Goal: Task Accomplishment & Management: Use online tool/utility

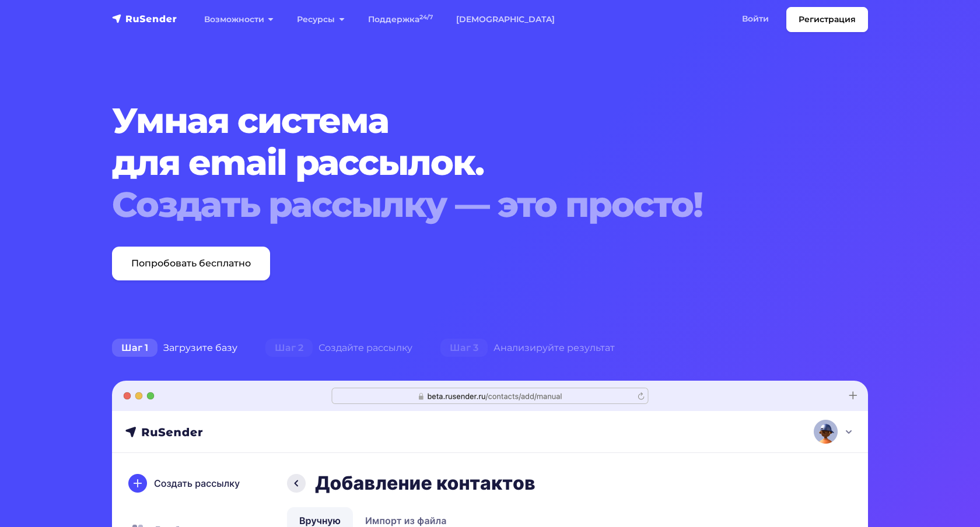
click at [760, 22] on link "Войти" at bounding box center [756, 19] width 50 height 24
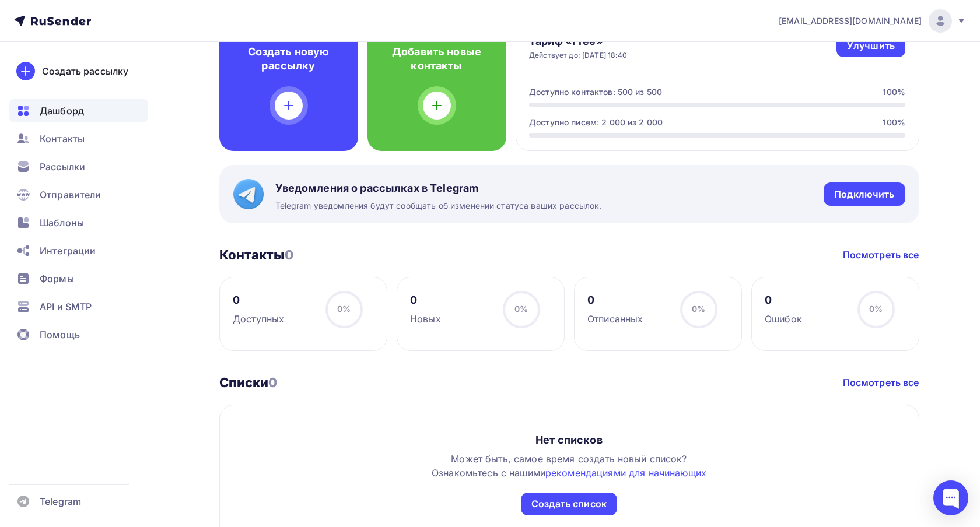
scroll to position [314, 0]
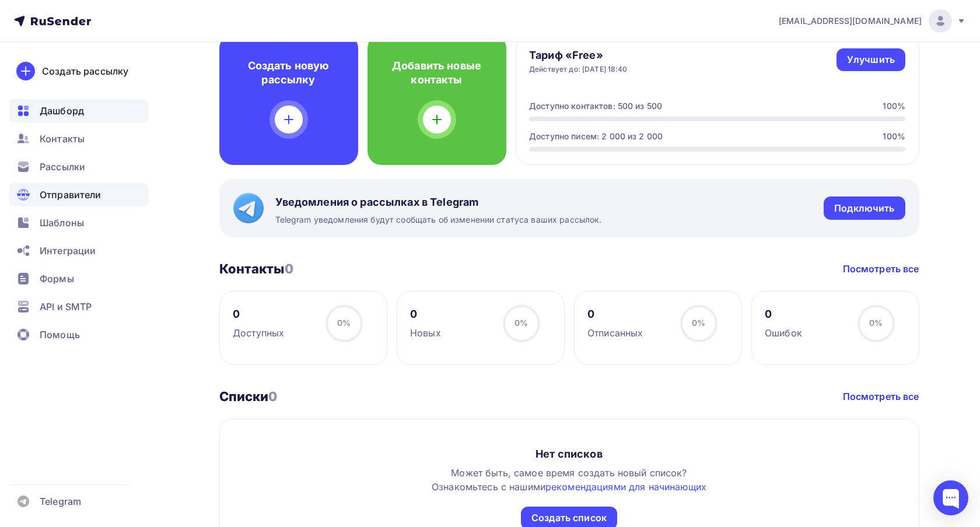
click at [69, 193] on span "Отправители" at bounding box center [71, 195] width 62 height 14
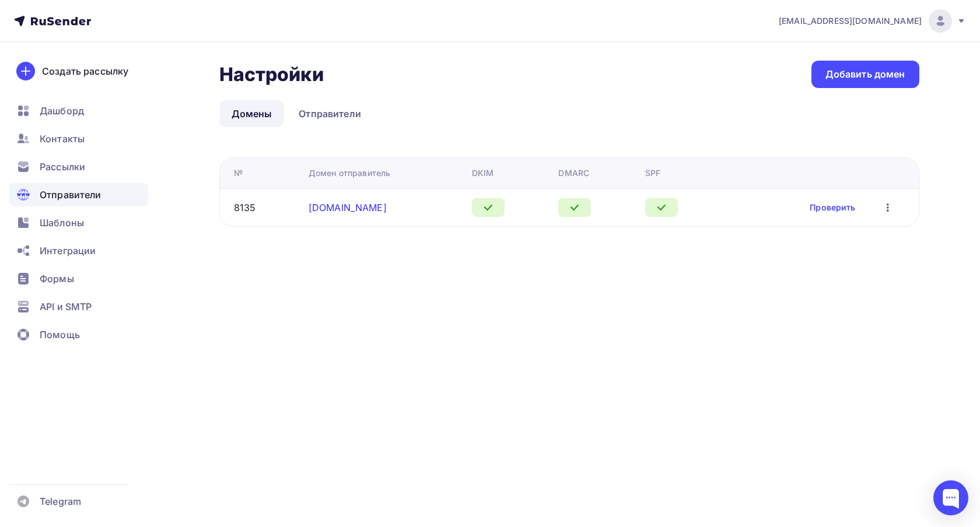
click at [326, 206] on link "gennio.ru" at bounding box center [348, 208] width 78 height 12
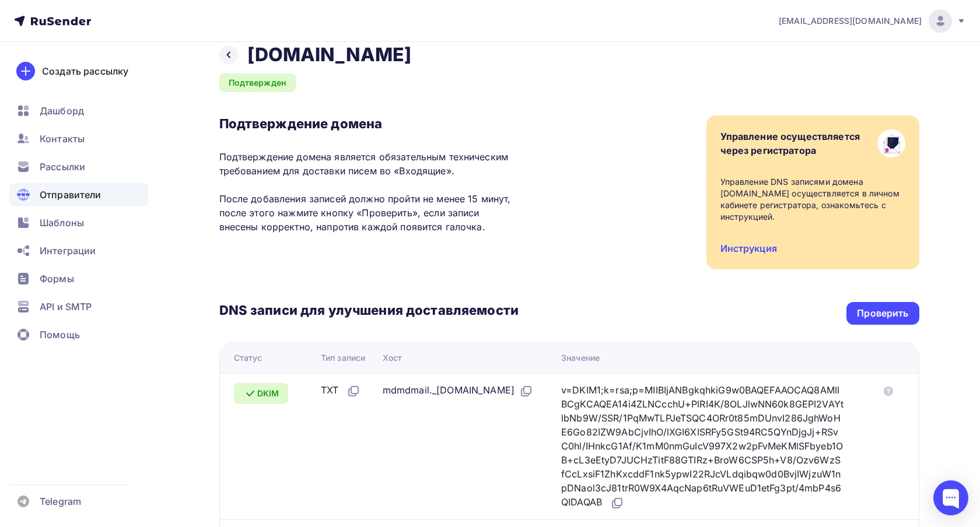
scroll to position [15, 0]
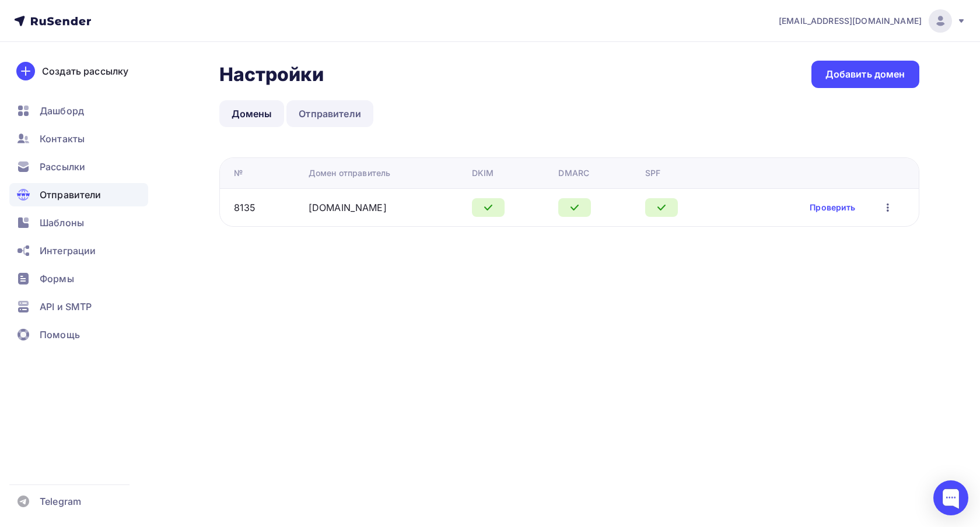
click at [323, 117] on link "Отправители" at bounding box center [329, 113] width 87 height 27
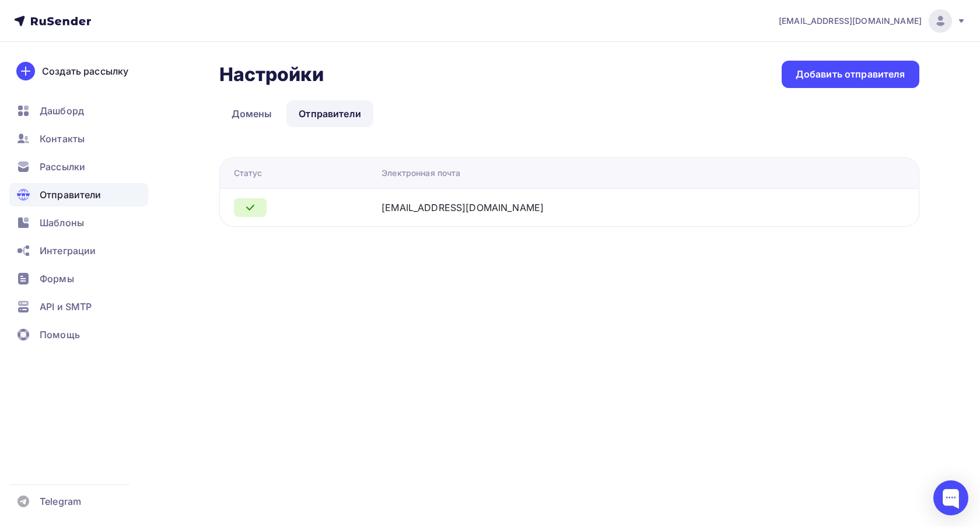
click at [465, 211] on div "[EMAIL_ADDRESS][DOMAIN_NAME]" at bounding box center [463, 208] width 162 height 14
click at [450, 209] on div "[EMAIL_ADDRESS][DOMAIN_NAME]" at bounding box center [463, 208] width 162 height 14
click at [239, 111] on link "Домены" at bounding box center [251, 113] width 65 height 27
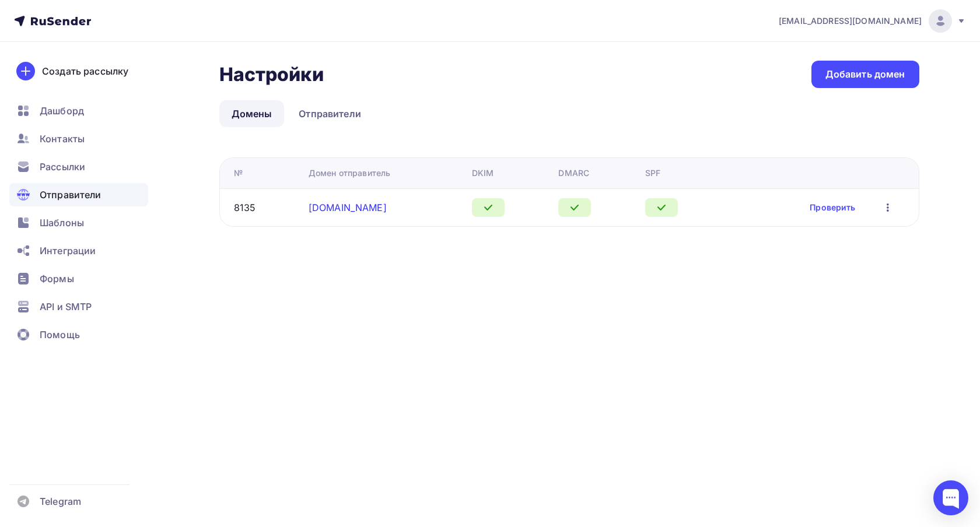
click at [343, 210] on link "gennio.ru" at bounding box center [348, 208] width 78 height 12
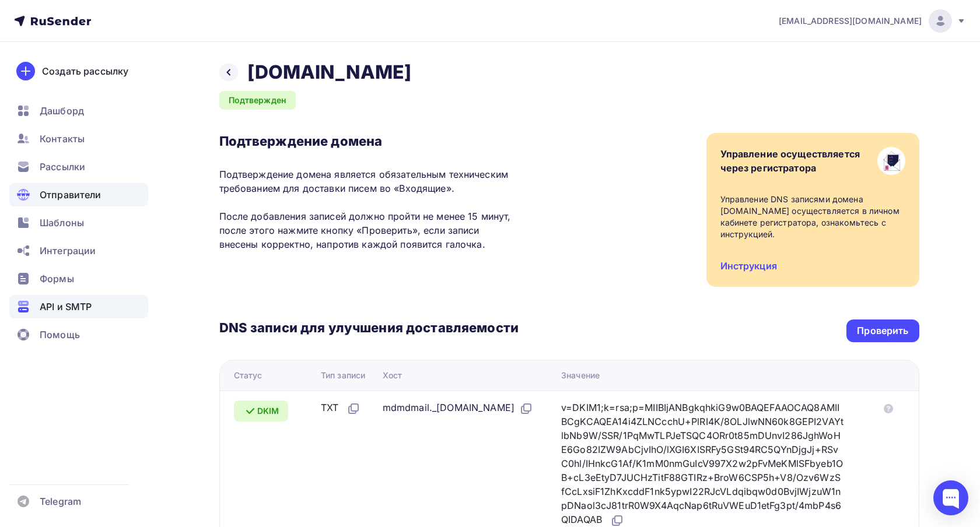
click at [61, 306] on span "API и SMTP" at bounding box center [66, 307] width 52 height 14
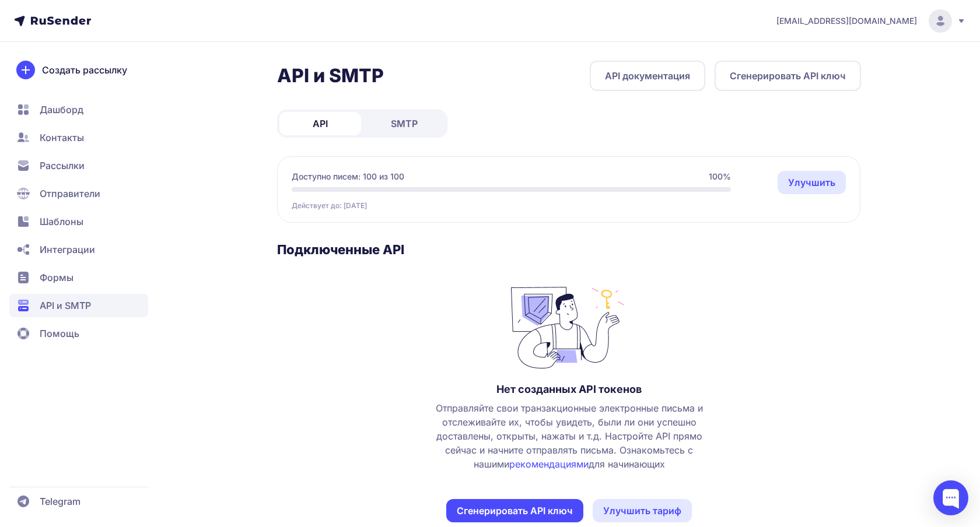
click at [407, 123] on span "SMTP" at bounding box center [404, 124] width 27 height 14
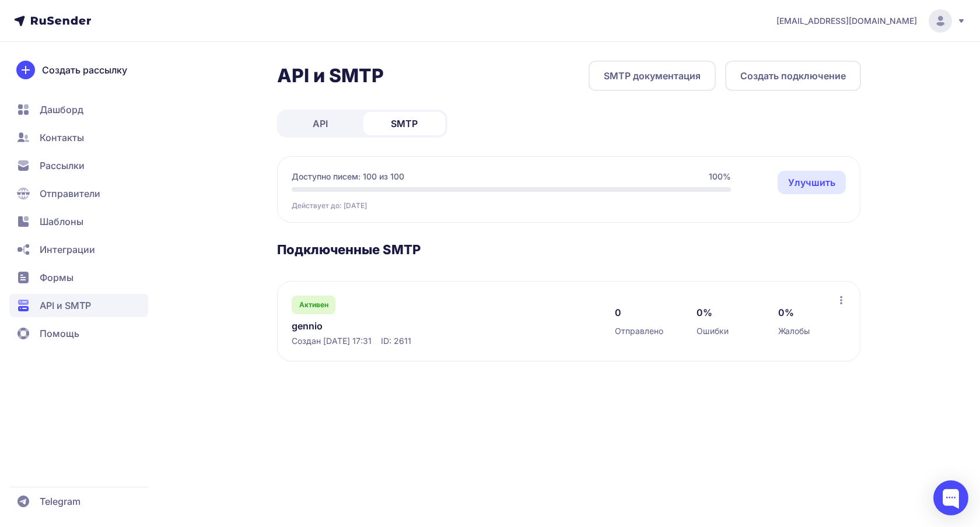
click at [310, 323] on link "gennio" at bounding box center [411, 326] width 239 height 14
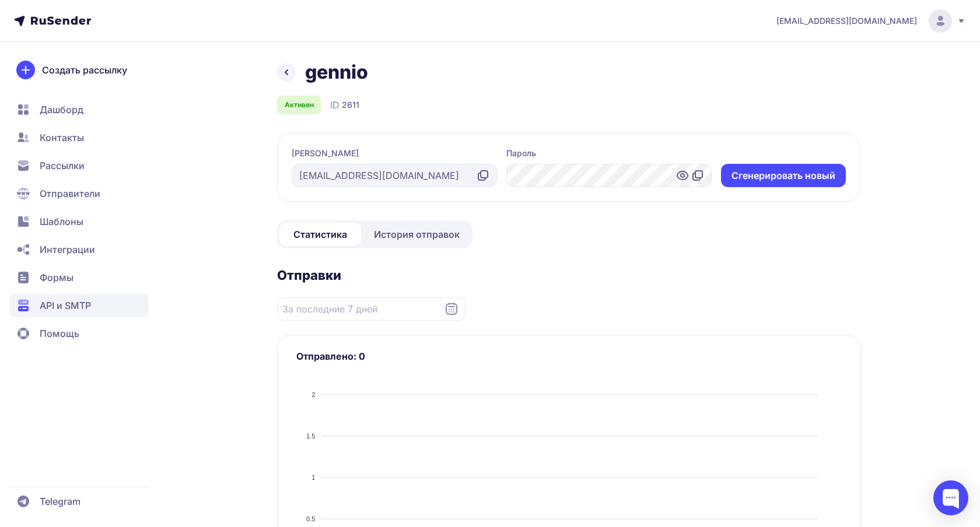
click at [71, 306] on span "API и SMTP" at bounding box center [65, 306] width 51 height 14
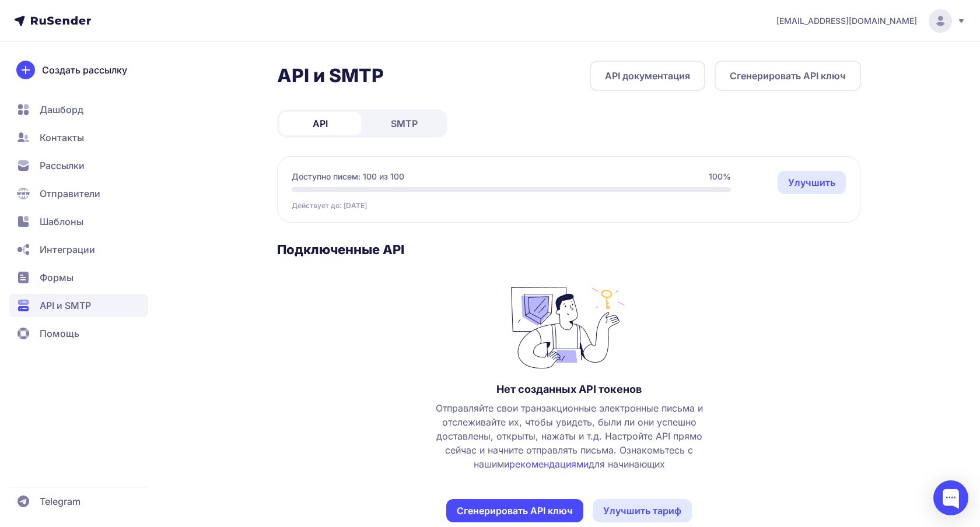
click at [401, 129] on span "SMTP" at bounding box center [404, 124] width 27 height 14
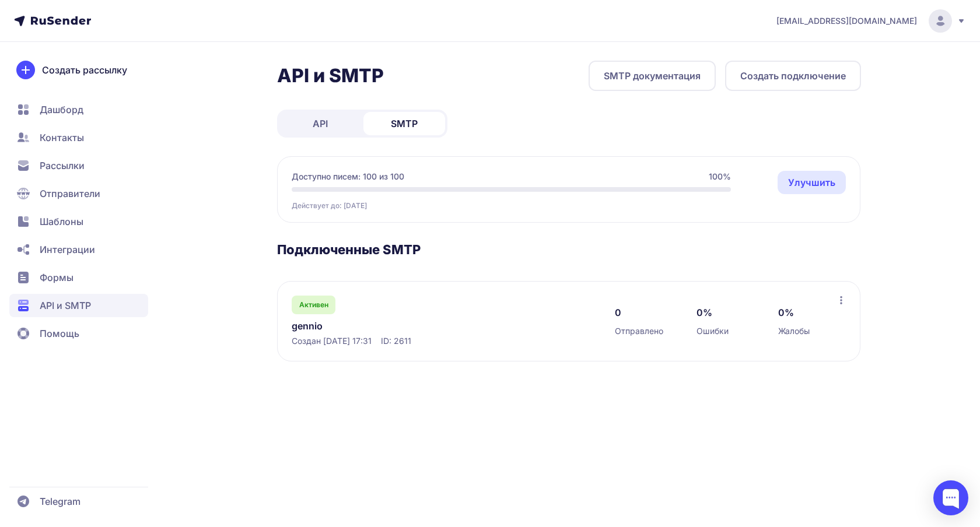
click at [654, 81] on link "SMTP документация" at bounding box center [652, 76] width 127 height 30
click at [321, 327] on link "gennio" at bounding box center [411, 326] width 239 height 14
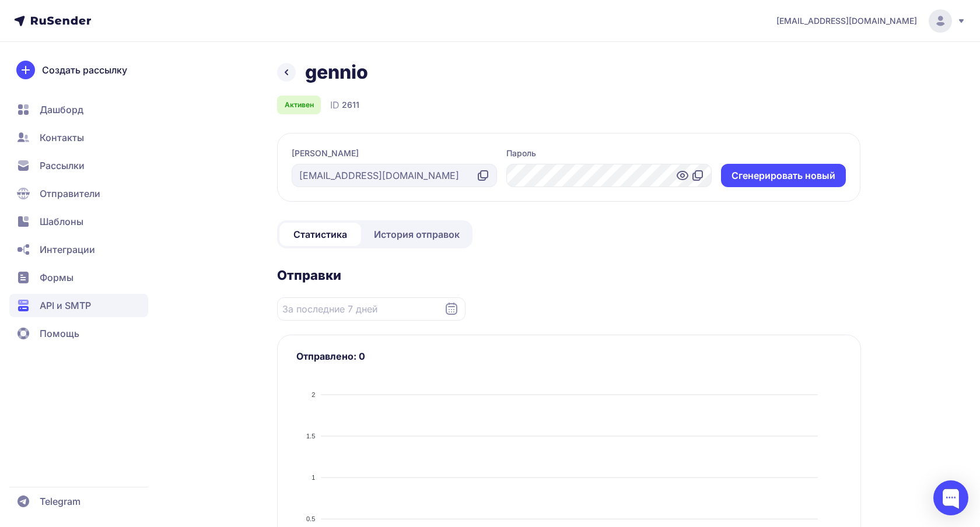
click at [484, 176] on icon at bounding box center [483, 176] width 14 height 14
click at [586, 252] on div "gennio Активен ID 2611 Логин support@gennio.ru Пароль Cгенерировать новый Стати…" at bounding box center [569, 527] width 584 height 933
click at [520, 230] on div "gennio Активен ID 2611 Логин support@gennio.ru Пароль Cгенерировать новый Стати…" at bounding box center [569, 527] width 584 height 933
click at [523, 228] on div "gennio Активен ID 2611 Логин support@gennio.ru Пароль Cгенерировать новый Стати…" at bounding box center [569, 527] width 584 height 933
click at [697, 180] on icon at bounding box center [698, 176] width 14 height 14
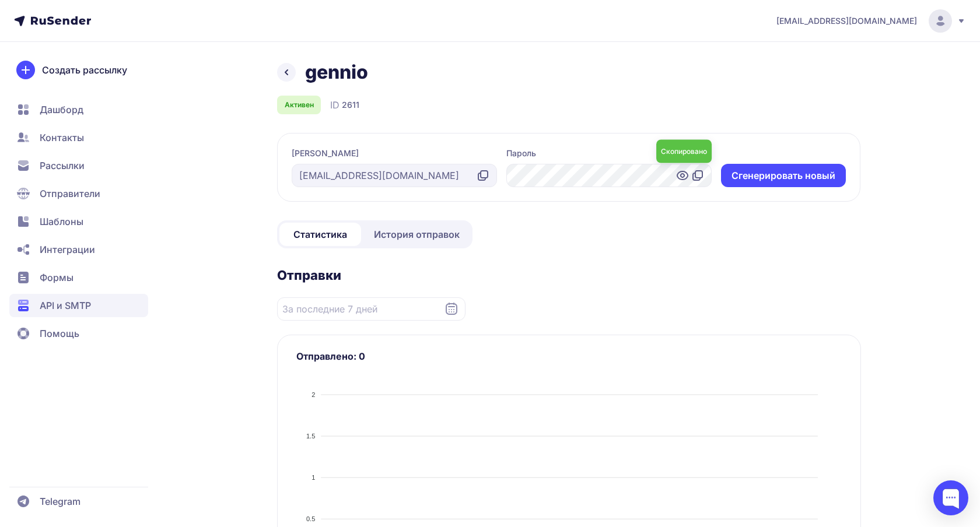
click at [684, 174] on icon at bounding box center [683, 176] width 4 height 4
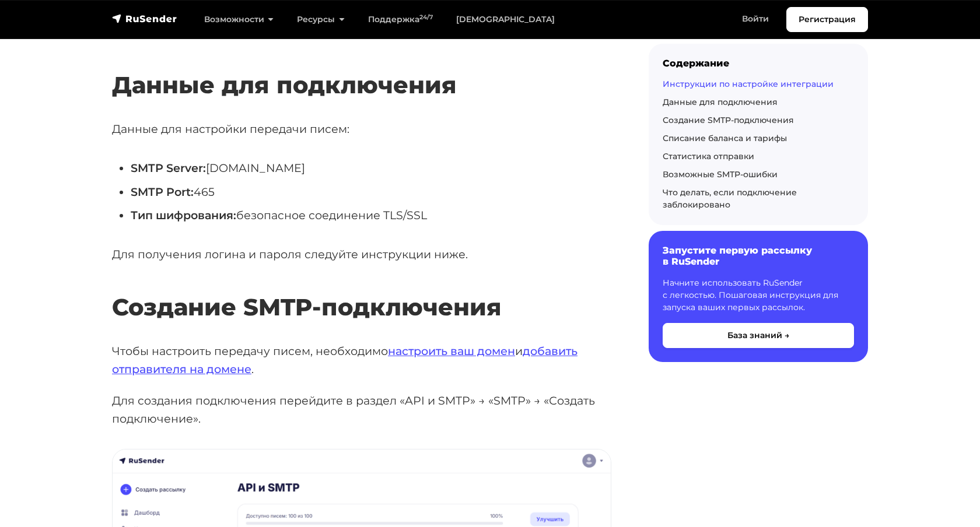
scroll to position [574, 0]
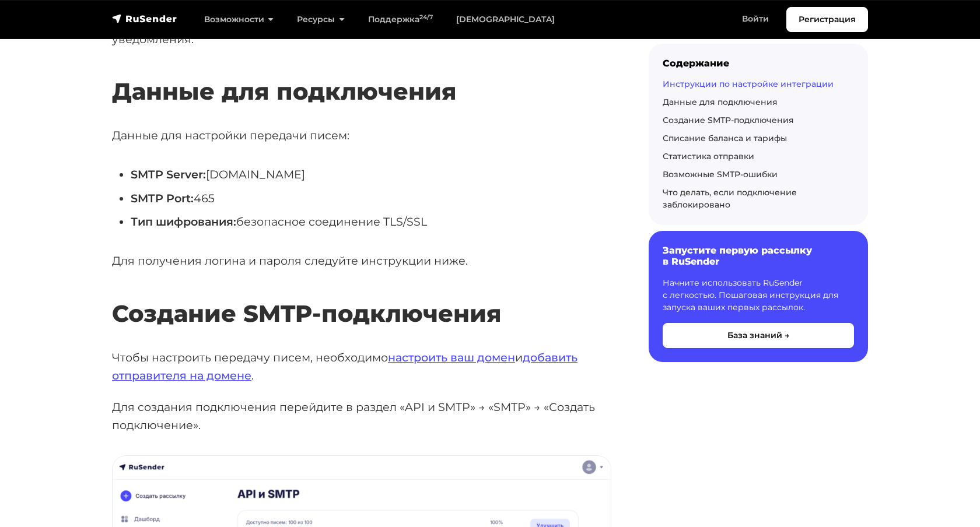
drag, startPoint x: 435, startPoint y: 222, endPoint x: 128, endPoint y: 172, distance: 311.5
click at [128, 172] on ul "SMTP Server: smtp.rusender.ru SMTP Port: 465 Тип шифрования: безопасное соедине…" at bounding box center [361, 198] width 499 height 65
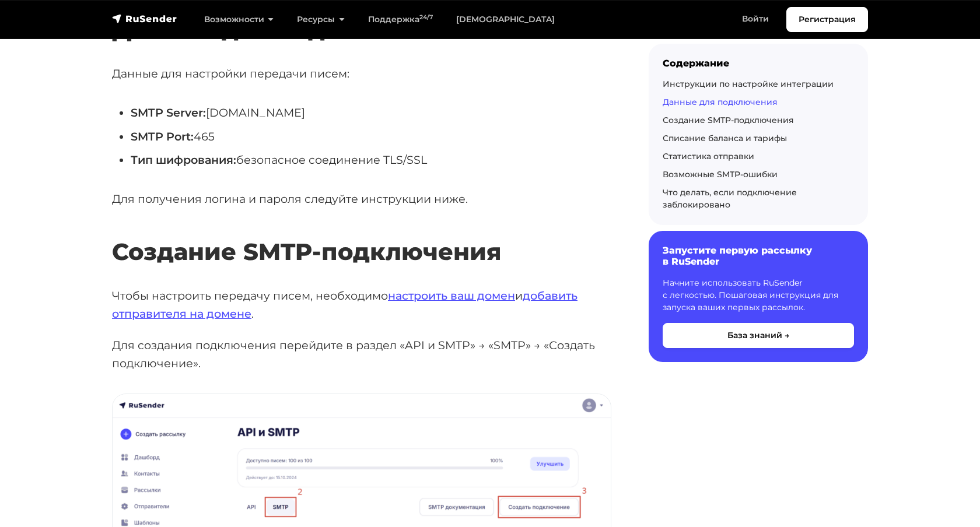
scroll to position [613, 0]
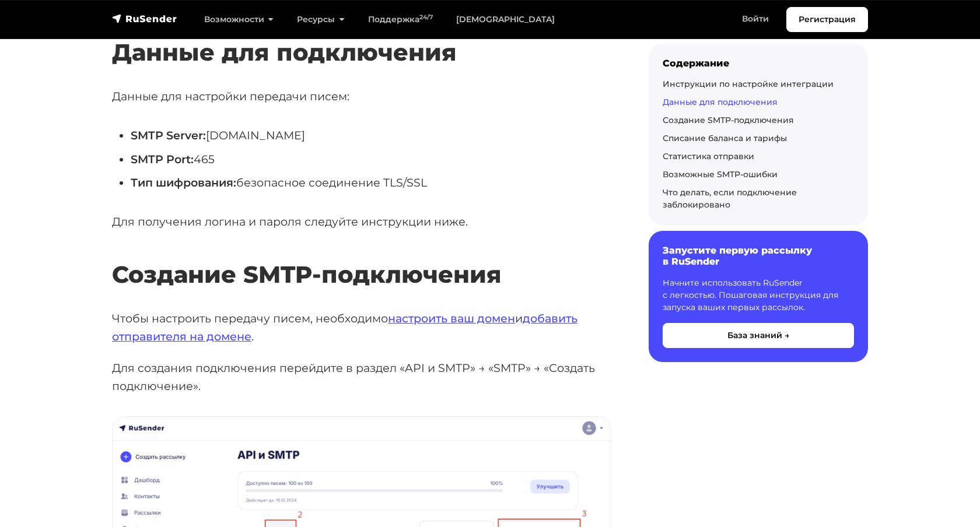
click at [445, 186] on li "Тип шифрования: безопасное соединение TLS/SSL" at bounding box center [371, 183] width 481 height 18
drag, startPoint x: 445, startPoint y: 186, endPoint x: 132, endPoint y: 136, distance: 317.2
click at [132, 136] on ul "SMTP Server: smtp.rusender.ru SMTP Port: 465 Тип шифрования: безопасное соедине…" at bounding box center [361, 159] width 499 height 65
copy ul "SMTP Server: smtp.rusender.ru SMTP Port: 465 Тип шифрования: безопасное соедине…"
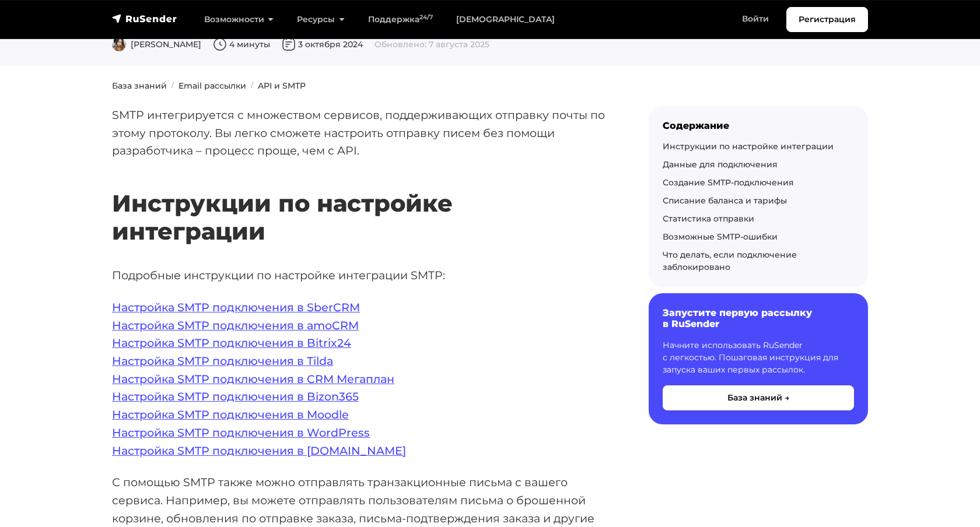
scroll to position [0, 0]
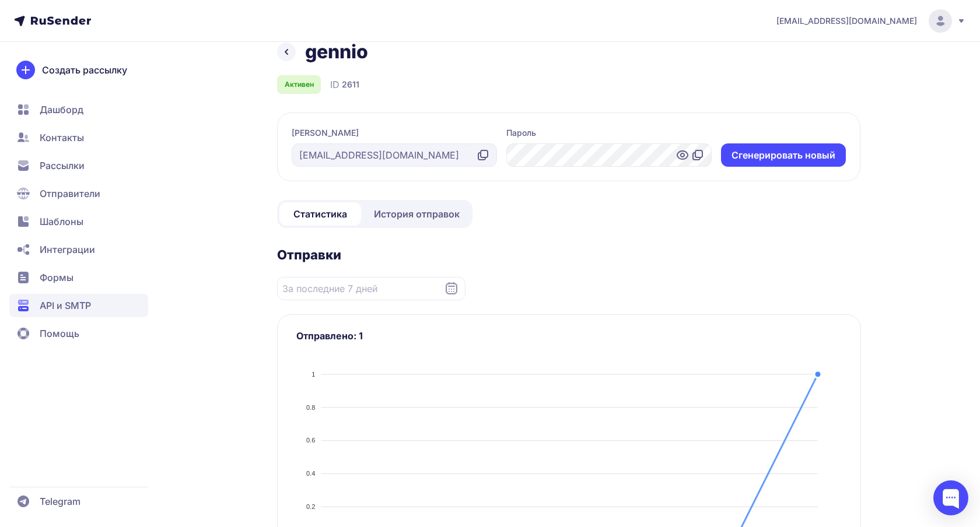
scroll to position [17, 0]
